Goal: Check status

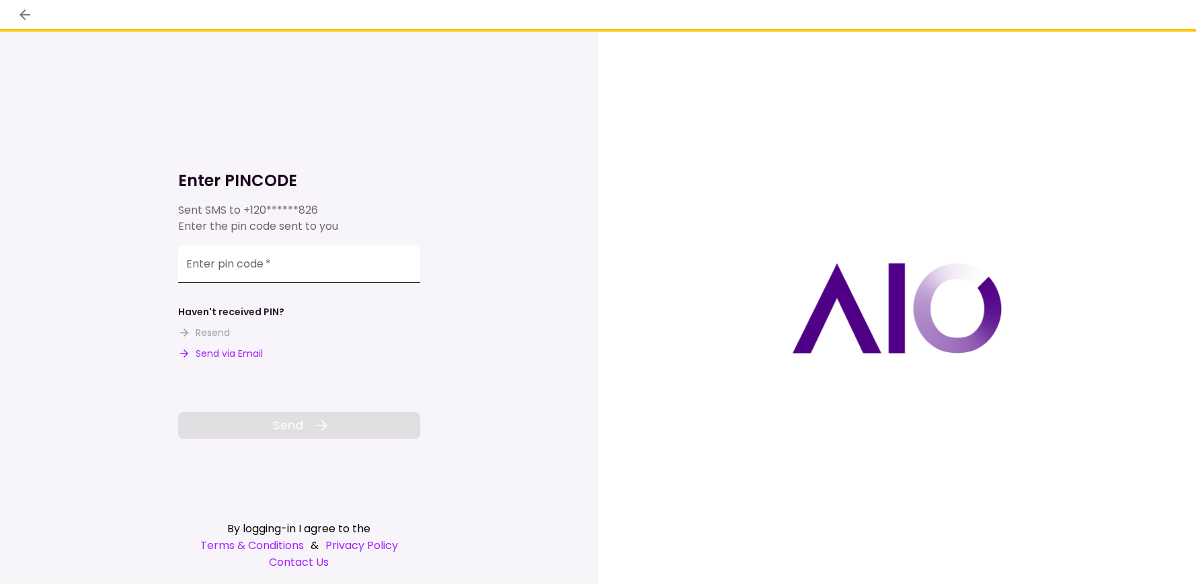
click at [256, 254] on input "Enter pin code   *" at bounding box center [299, 264] width 242 height 38
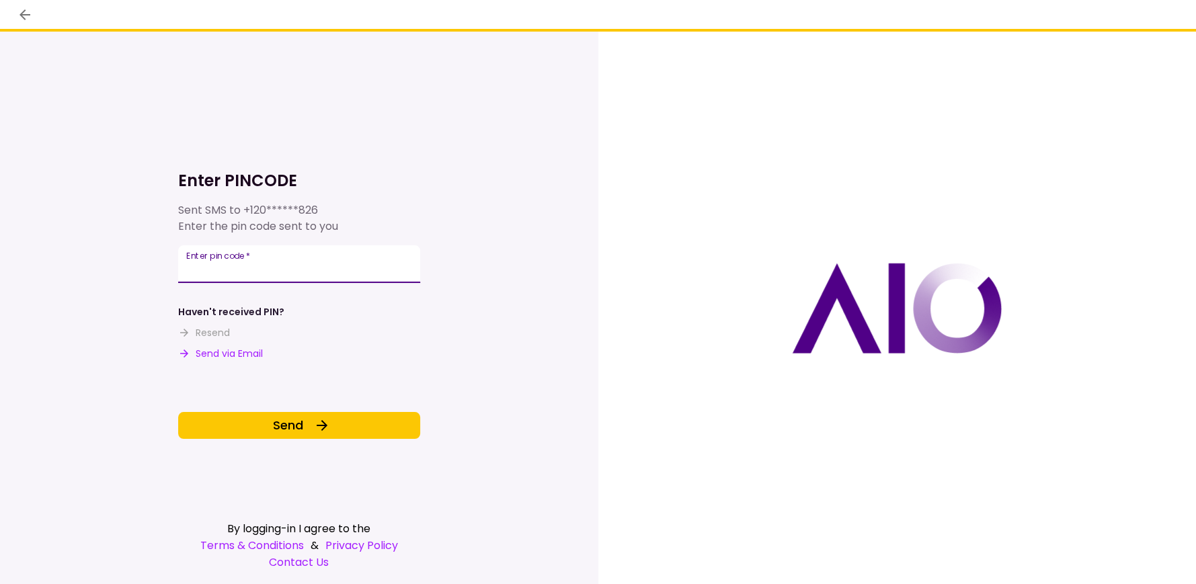
type input "******"
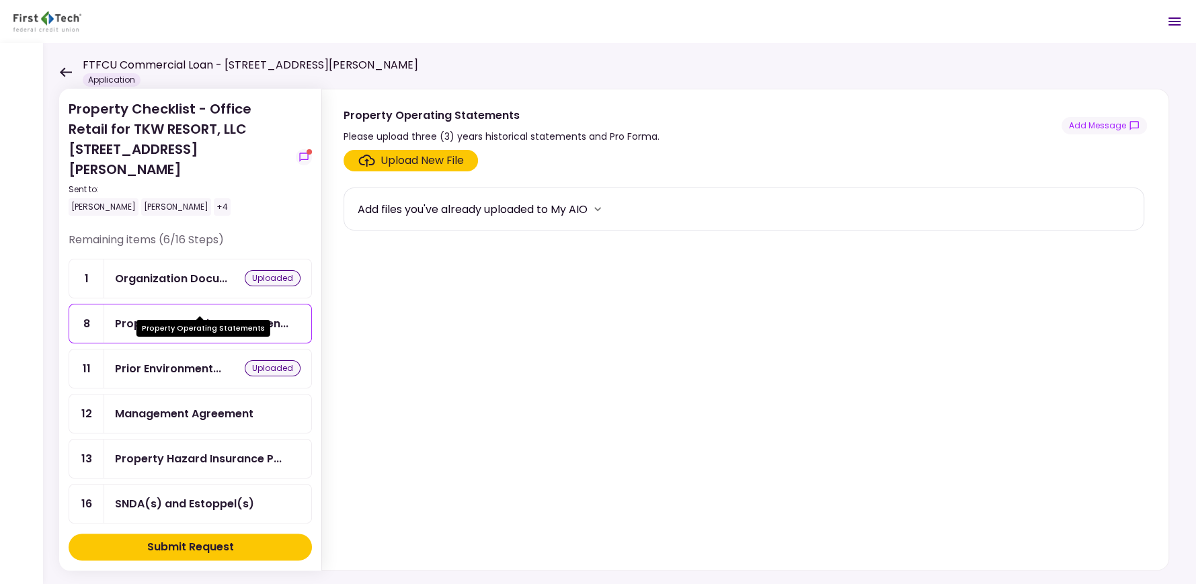
click at [191, 315] on div "Property Operating Statemen..." at bounding box center [201, 323] width 173 height 17
click at [85, 304] on div "8" at bounding box center [86, 323] width 35 height 38
click at [64, 73] on icon at bounding box center [65, 72] width 13 height 10
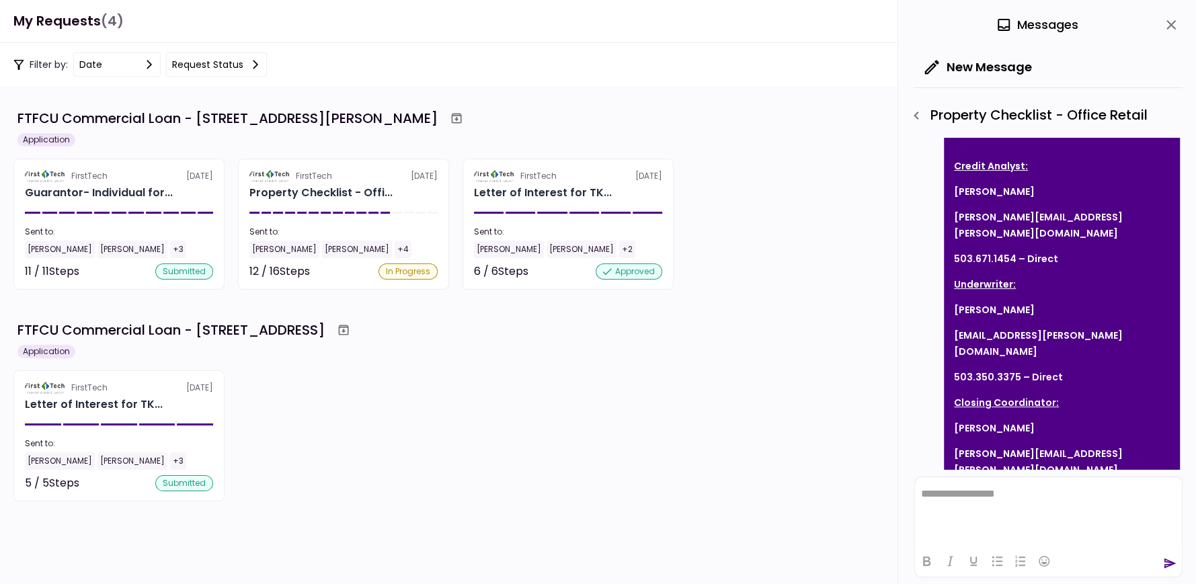
click at [523, 387] on div "FirstTech 20 Aug Letter of Interest for TK... Sent to: Tom White Kate White +3 …" at bounding box center [597, 435] width 1169 height 131
click at [511, 433] on div "FirstTech 20 Aug Letter of Interest for TK... Sent to: Tom White Kate White +3 …" at bounding box center [597, 435] width 1169 height 131
click at [42, 141] on div "Application" at bounding box center [46, 139] width 58 height 13
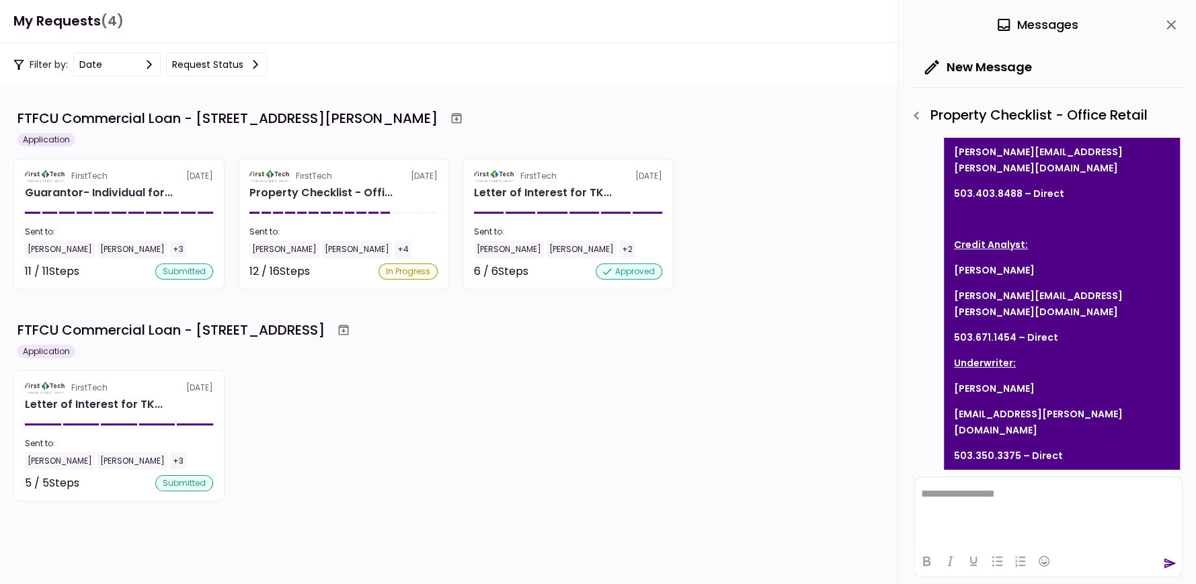
scroll to position [1309, 0]
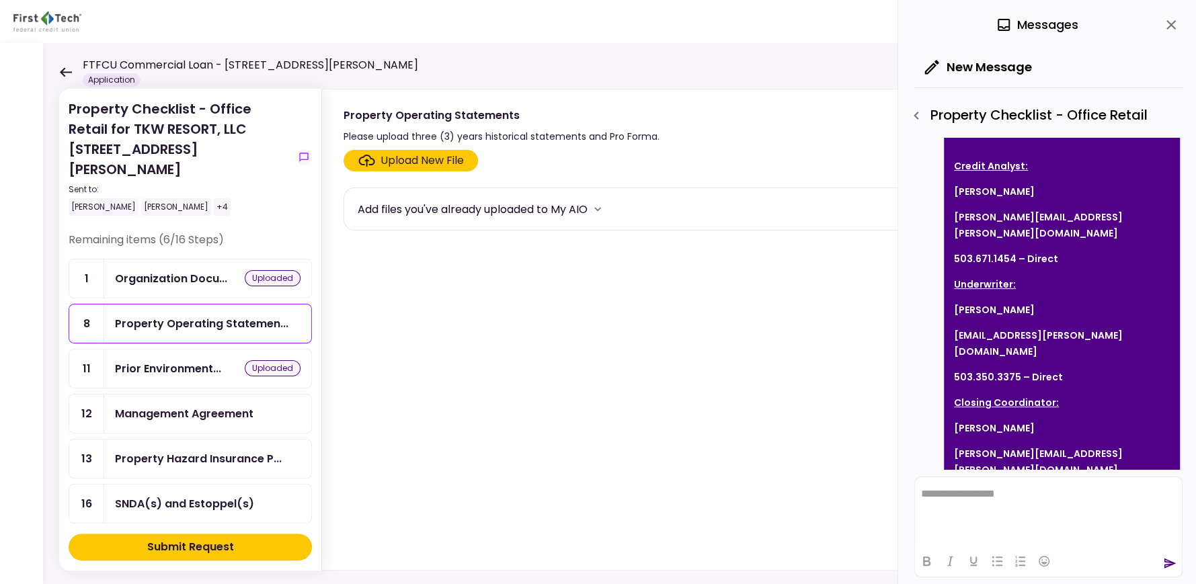
click at [61, 72] on icon at bounding box center [66, 71] width 12 height 9
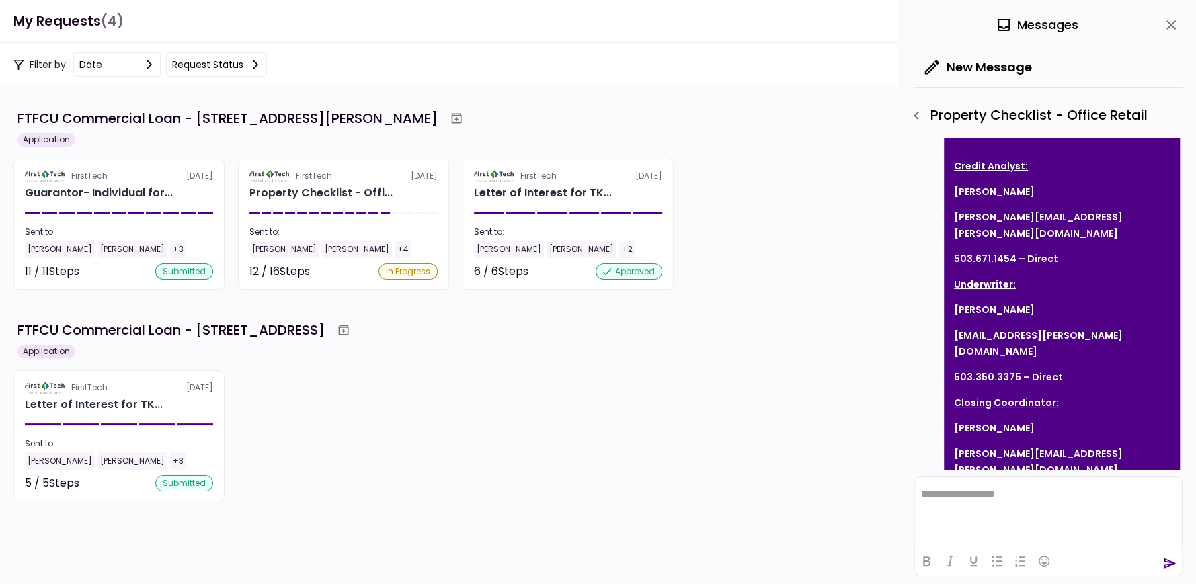
click at [48, 351] on div "Application" at bounding box center [46, 351] width 58 height 13
click at [517, 451] on div "FirstTech 20 Aug Letter of Interest for TK... Sent to: Tom White Kate White +3 …" at bounding box center [597, 435] width 1169 height 131
click at [98, 64] on div "date" at bounding box center [90, 64] width 23 height 15
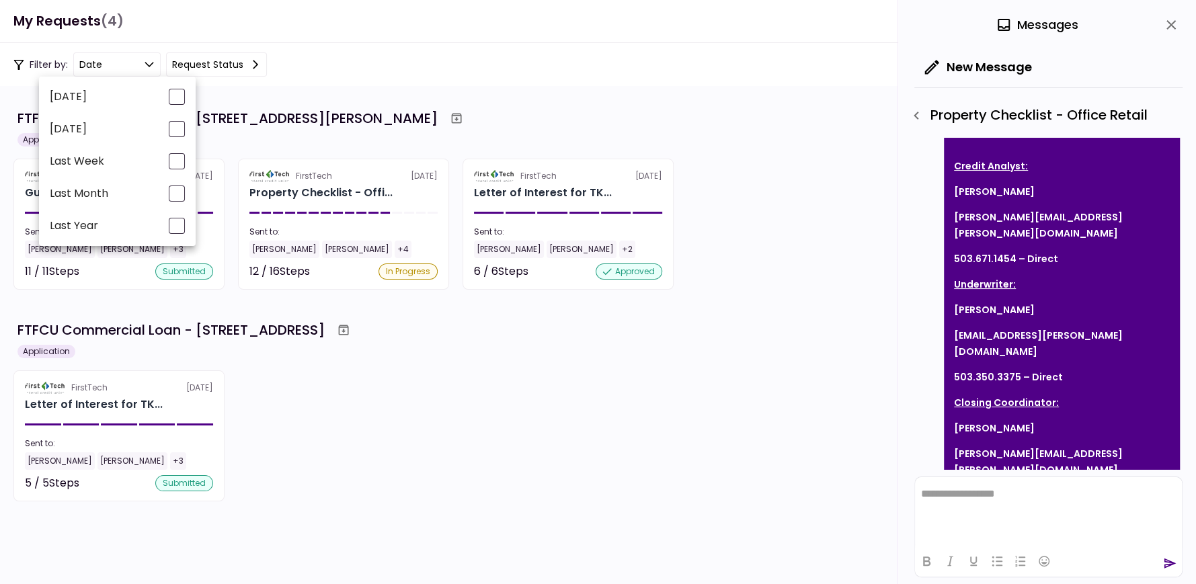
click at [98, 64] on div at bounding box center [598, 292] width 1196 height 584
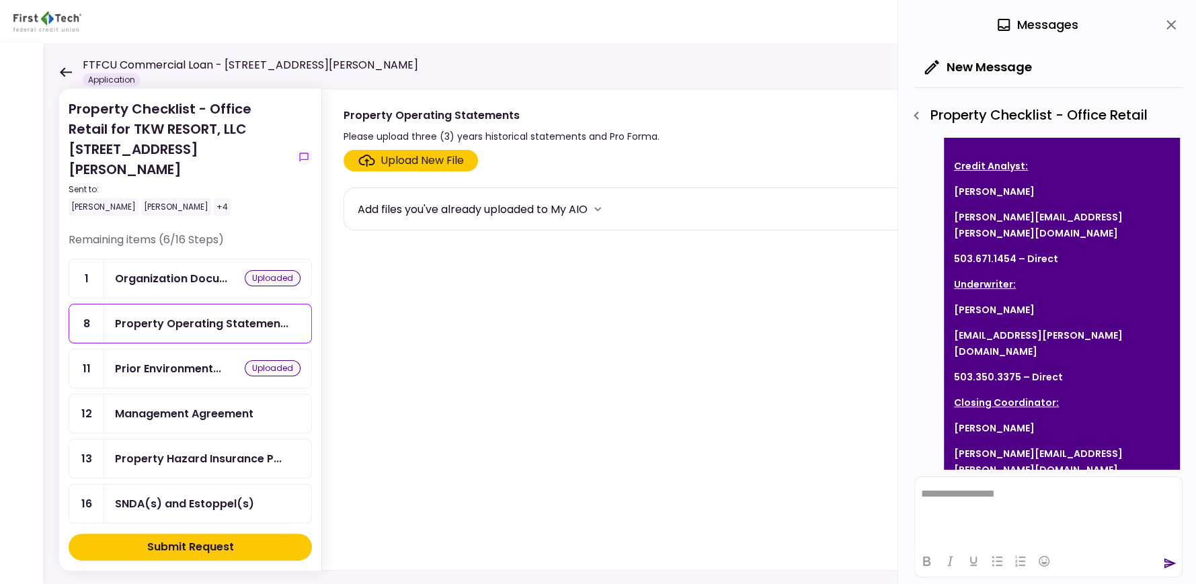
click at [915, 114] on icon "button" at bounding box center [915, 116] width 5 height 8
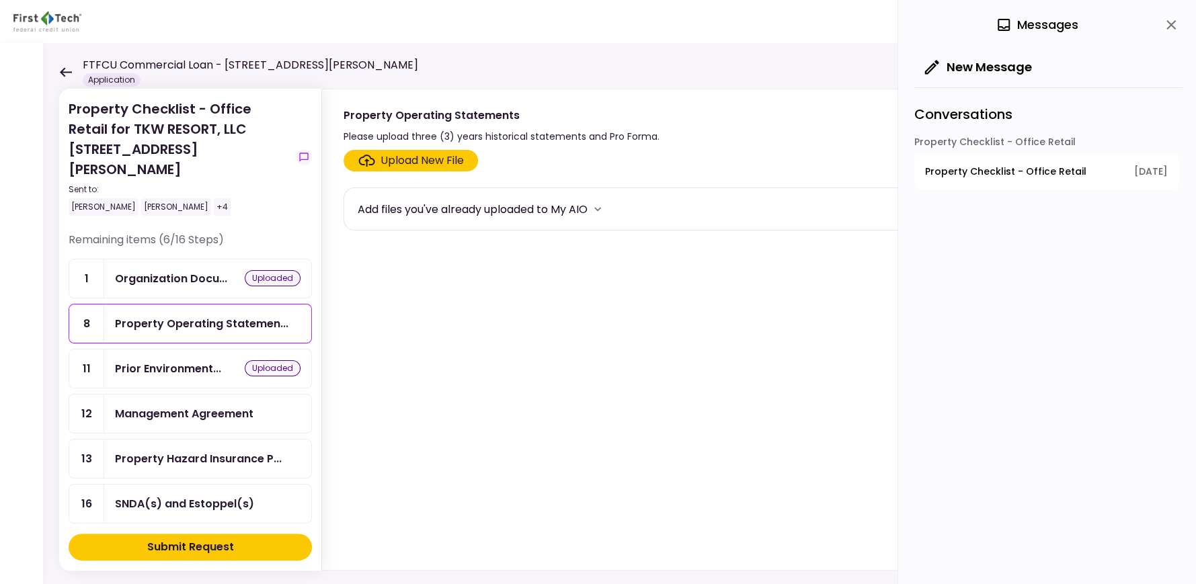
click at [63, 69] on icon at bounding box center [66, 71] width 12 height 9
click at [61, 70] on icon at bounding box center [66, 71] width 12 height 9
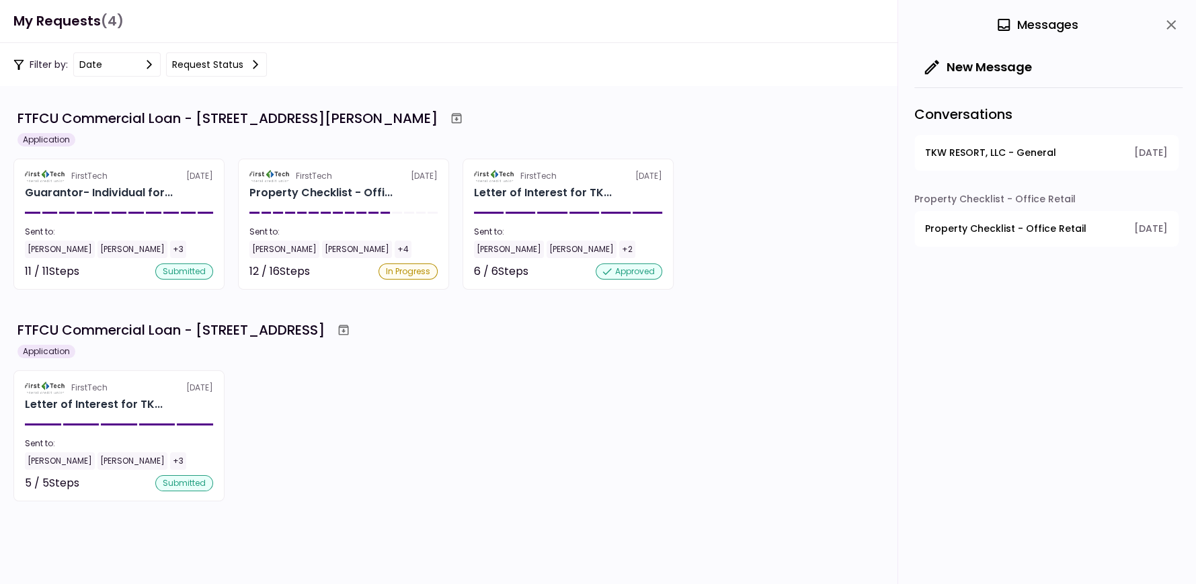
click at [210, 59] on button "Request status" at bounding box center [216, 64] width 101 height 24
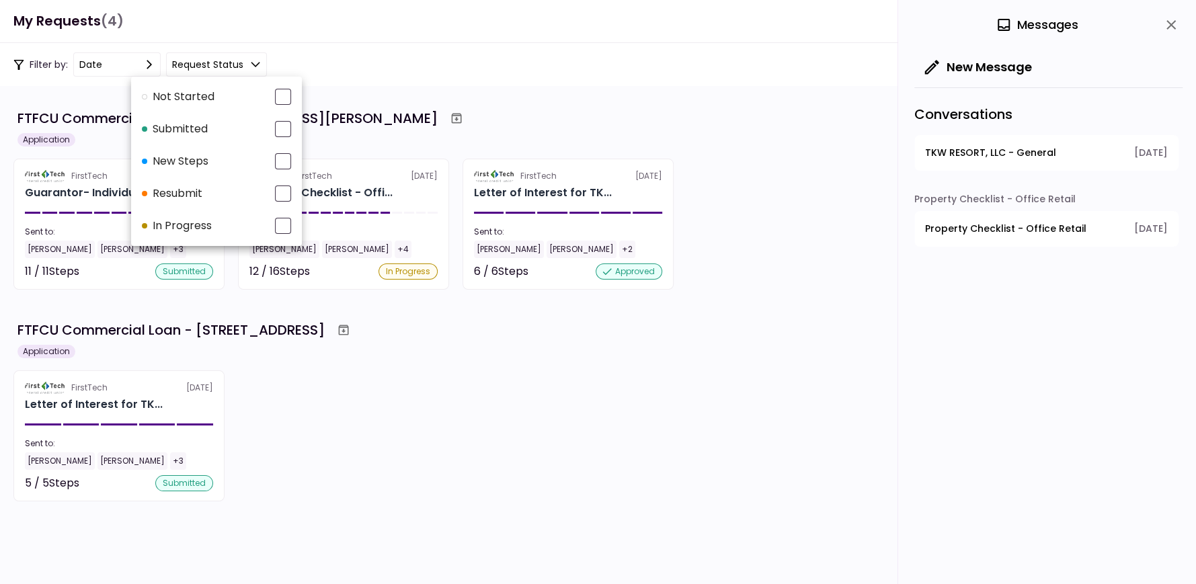
click at [210, 59] on div at bounding box center [598, 292] width 1196 height 584
